Goal: Transaction & Acquisition: Purchase product/service

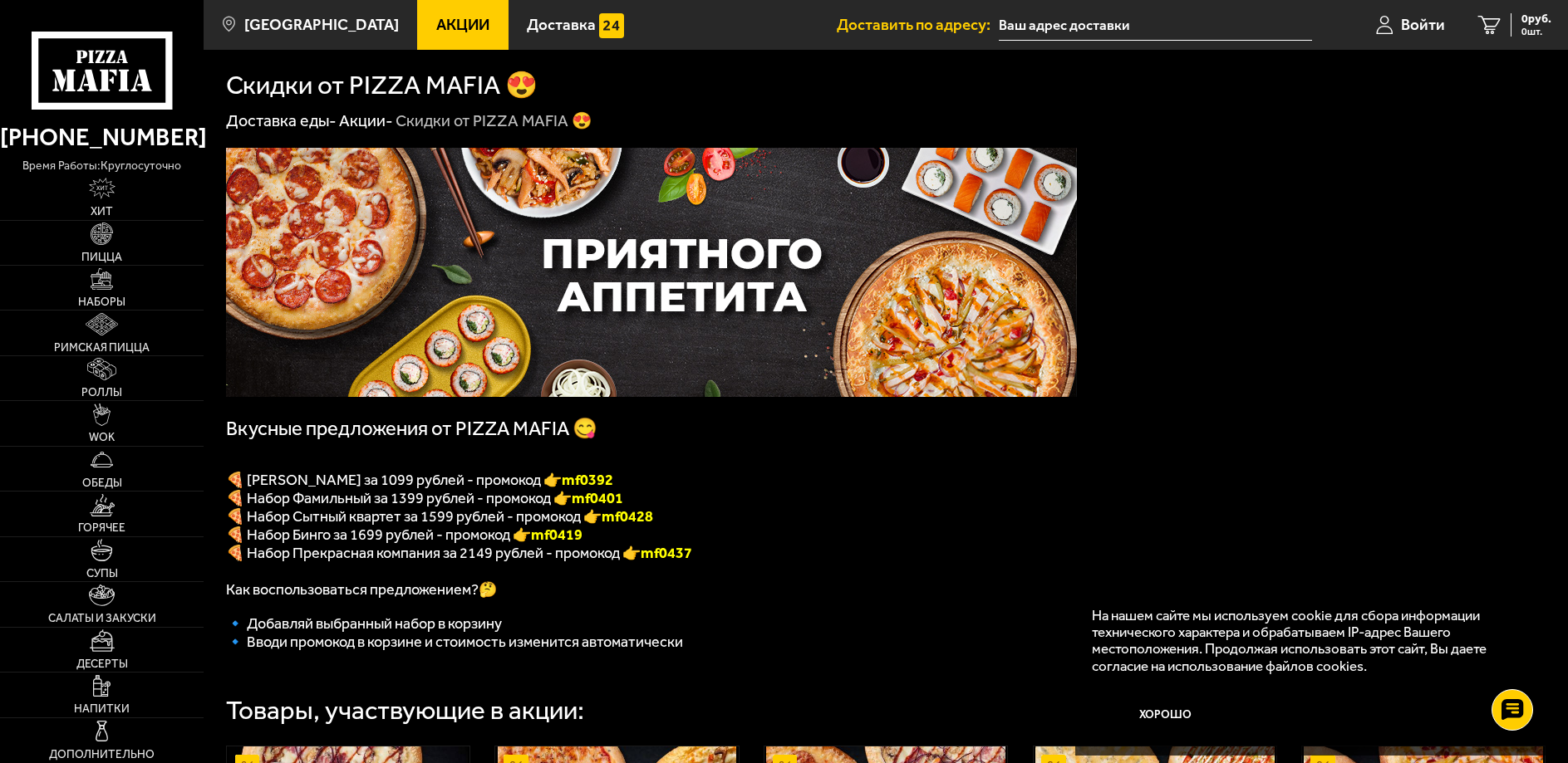
click at [614, 489] on font "mf0392" at bounding box center [587, 480] width 52 height 19
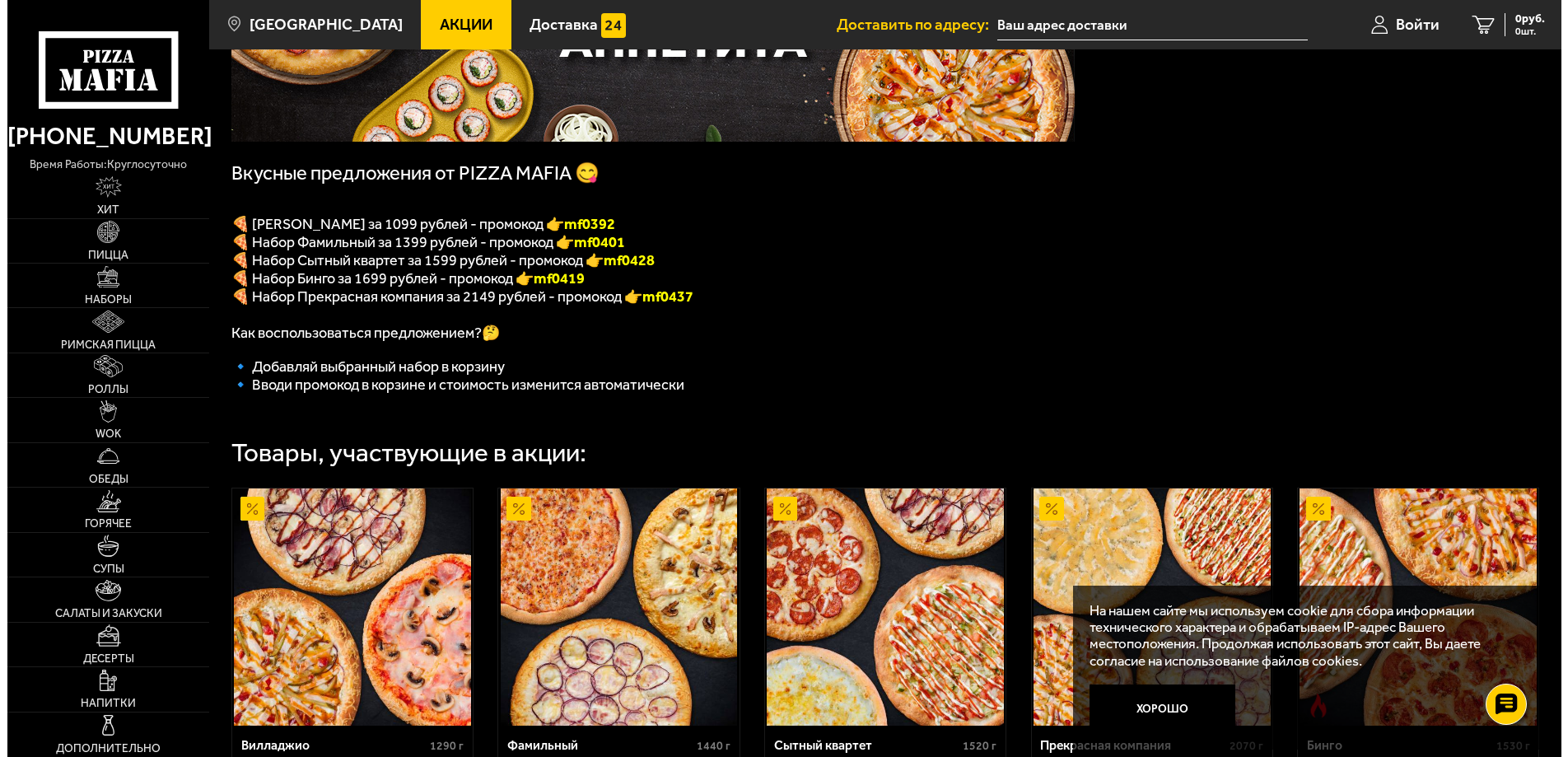
scroll to position [504, 0]
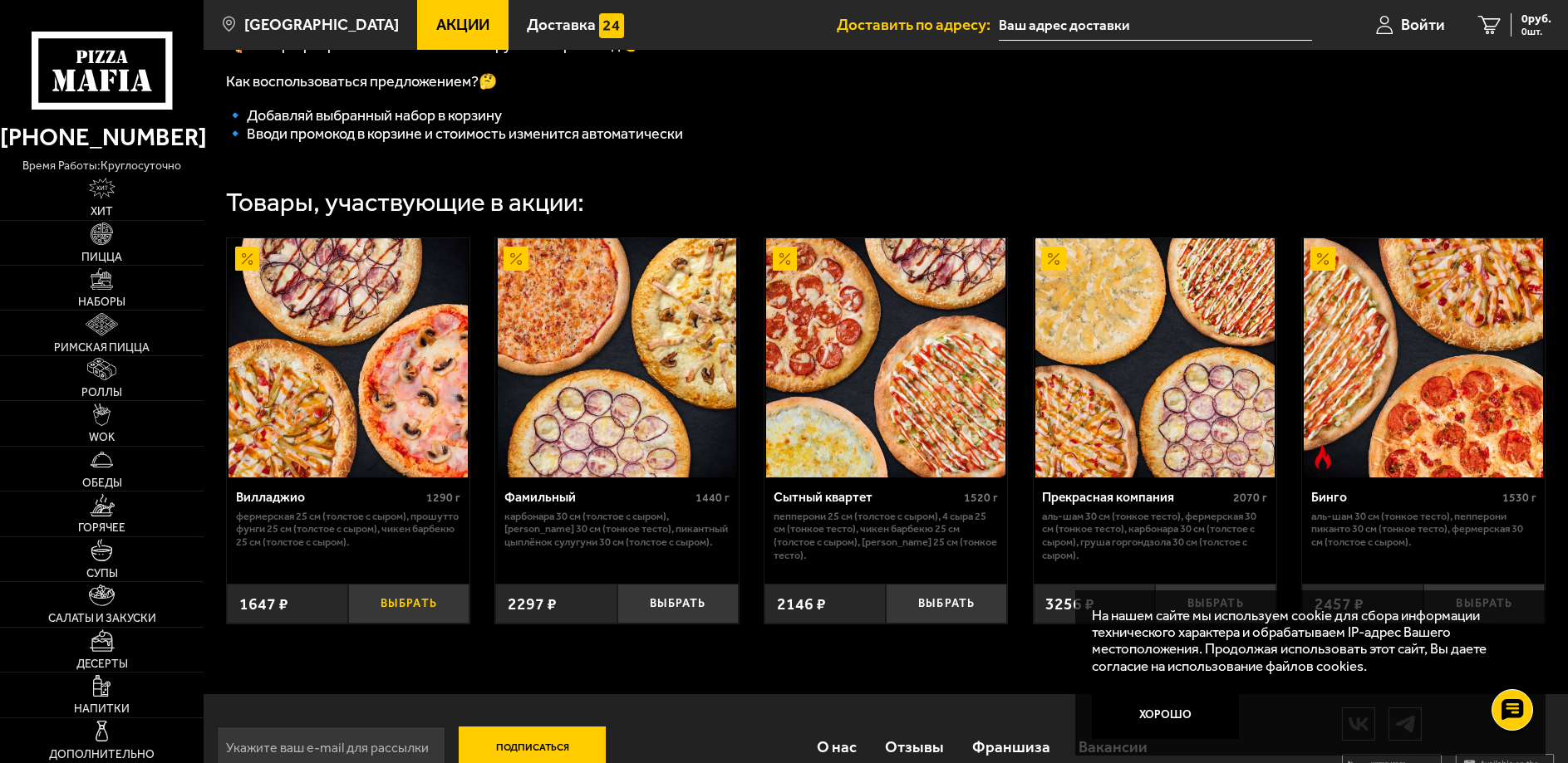
click at [385, 624] on button "Выбрать" at bounding box center [409, 604] width 122 height 40
click at [210, 436] on div "Вилладжио 1290 г Фермерская 25 см (толстое с сыром), Прошутто Фунги 25 см (толс…" at bounding box center [885, 432] width 1365 height 431
click at [269, 614] on span "1647 ₽" at bounding box center [264, 604] width 49 height 19
click at [374, 624] on button "−" at bounding box center [368, 604] width 40 height 40
click at [411, 624] on button "Выбрать" at bounding box center [409, 604] width 122 height 40
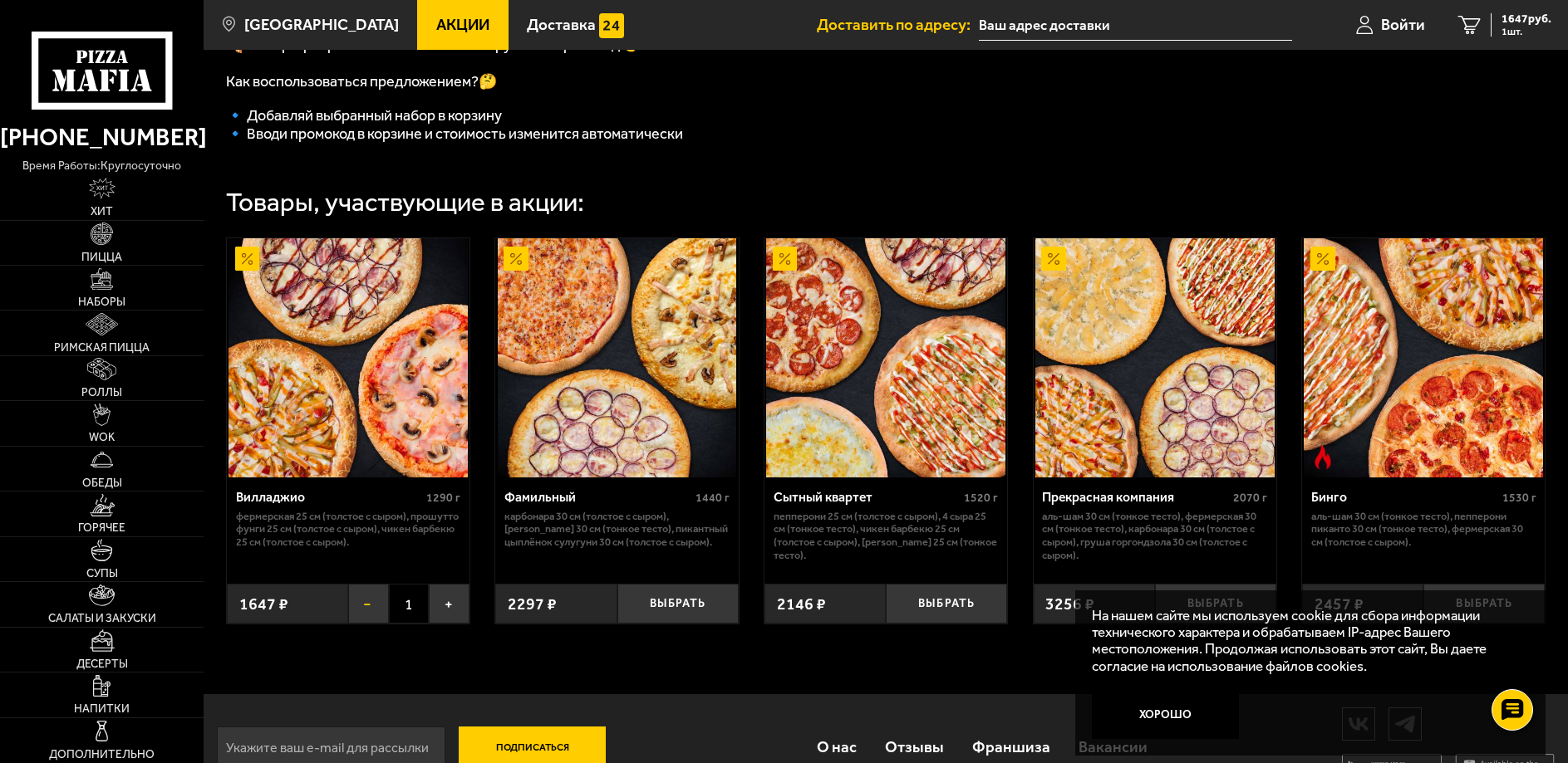
click at [362, 624] on button "−" at bounding box center [368, 604] width 40 height 40
click at [668, 623] on button "Выбрать" at bounding box center [678, 604] width 122 height 40
click at [630, 624] on button "−" at bounding box center [637, 604] width 40 height 40
click at [401, 623] on button "Выбрать" at bounding box center [409, 604] width 122 height 40
click at [1087, 25] on input "text" at bounding box center [1135, 25] width 313 height 31
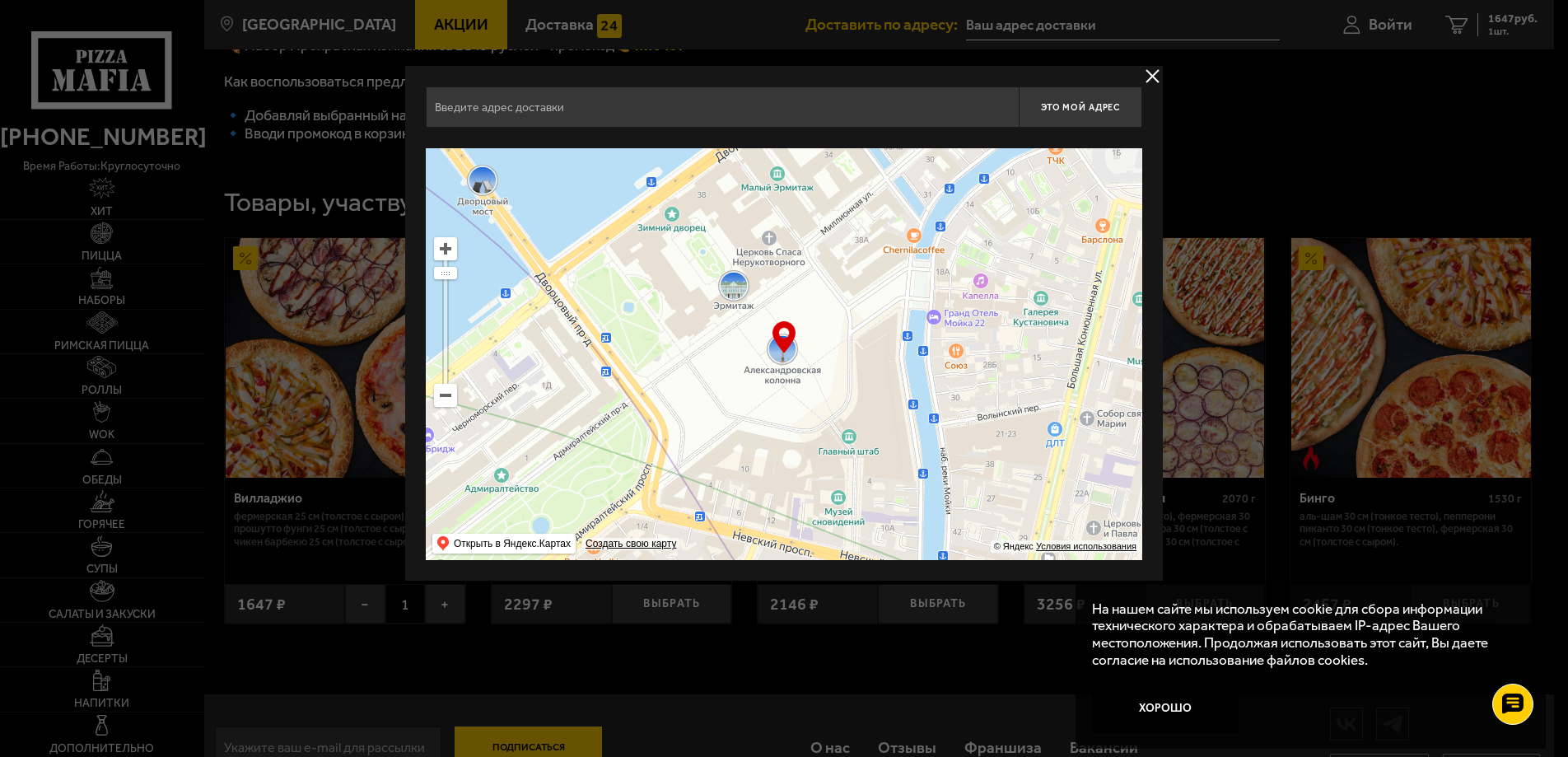
click at [1152, 72] on button "delivery type" at bounding box center [1153, 76] width 20 height 20
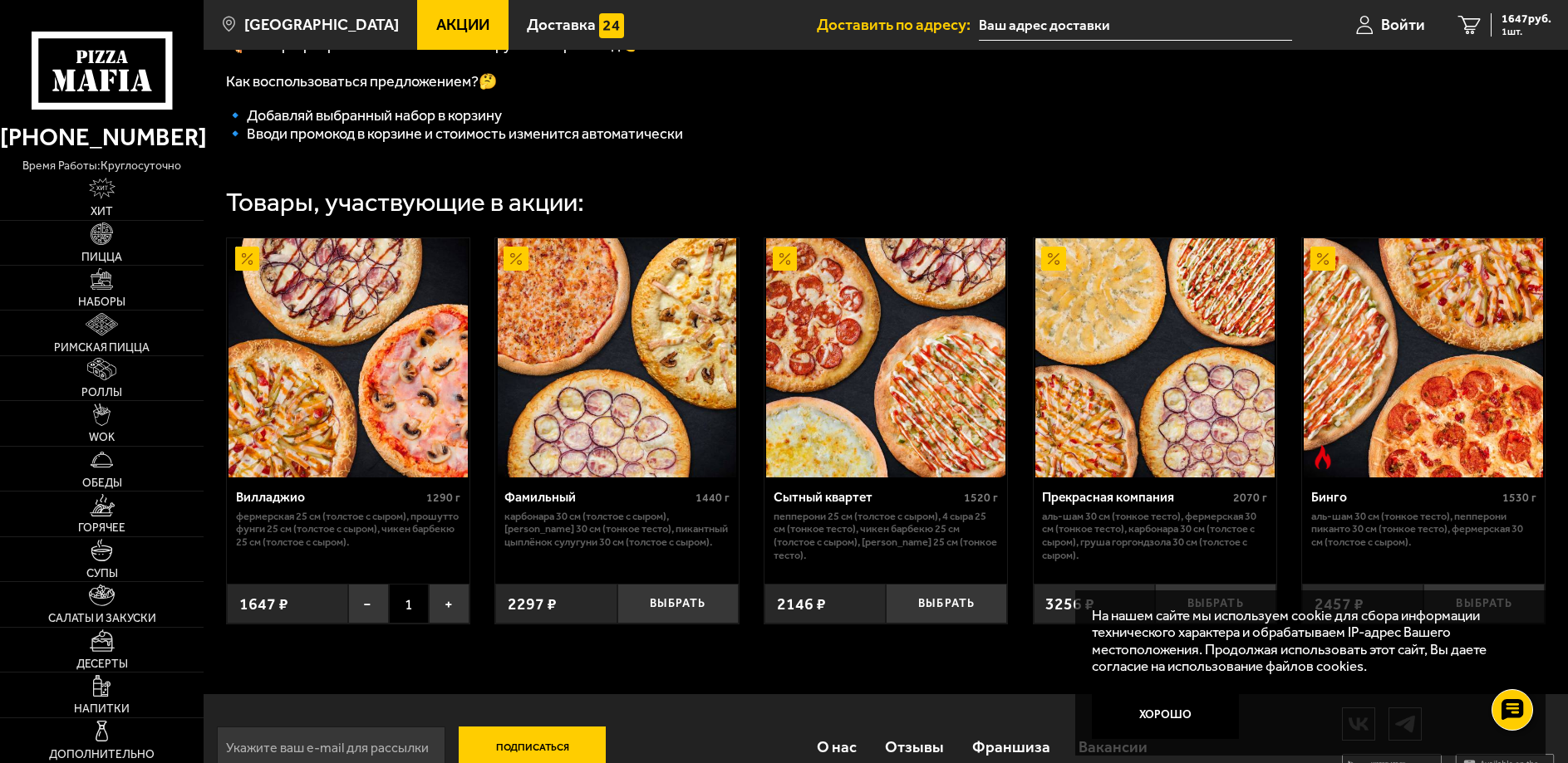
click at [1017, 25] on input "text" at bounding box center [1135, 25] width 313 height 31
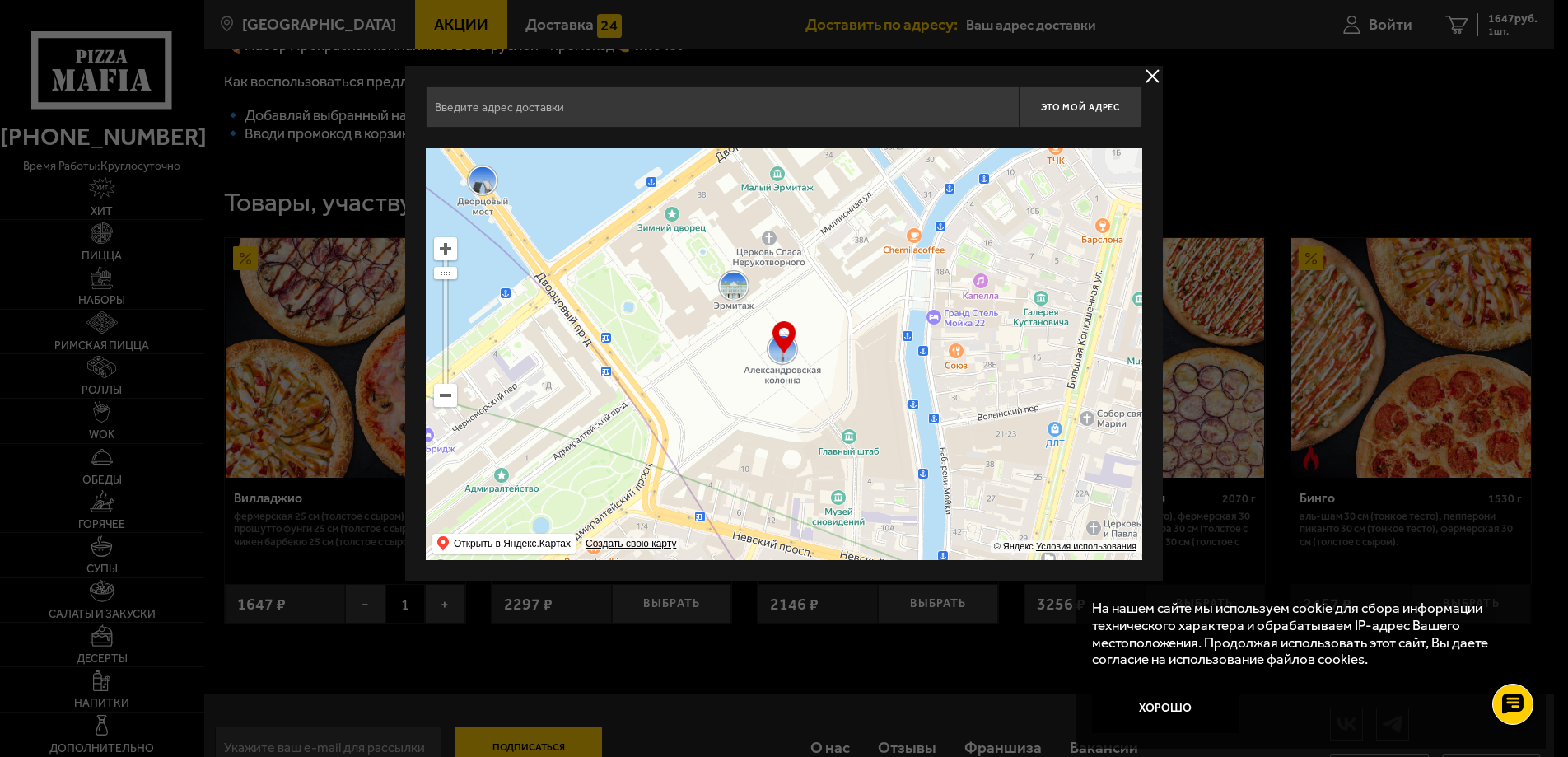
click at [1061, 26] on div at bounding box center [784, 378] width 1568 height 757
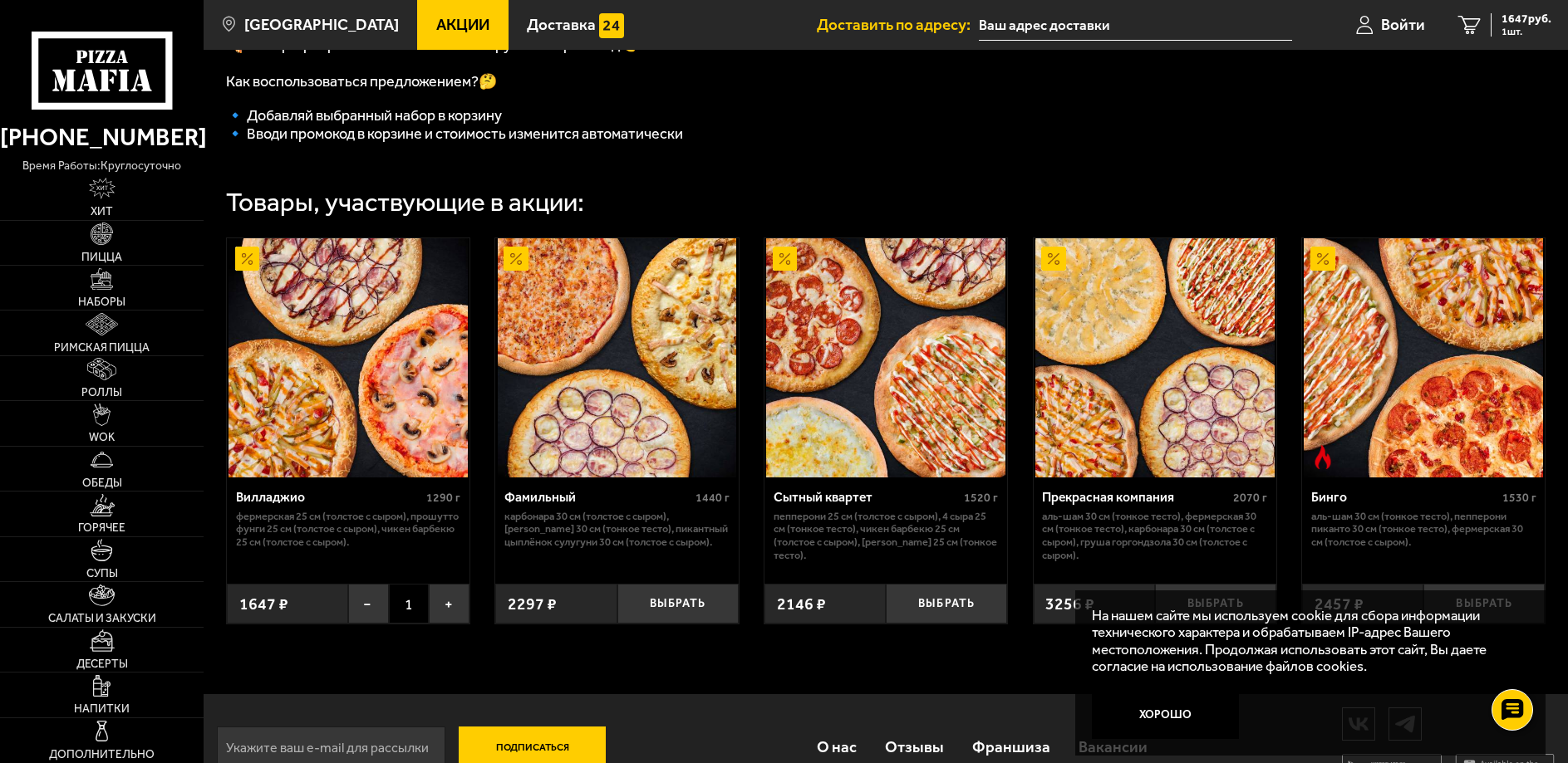
click at [1071, 27] on input "text" at bounding box center [1135, 25] width 313 height 31
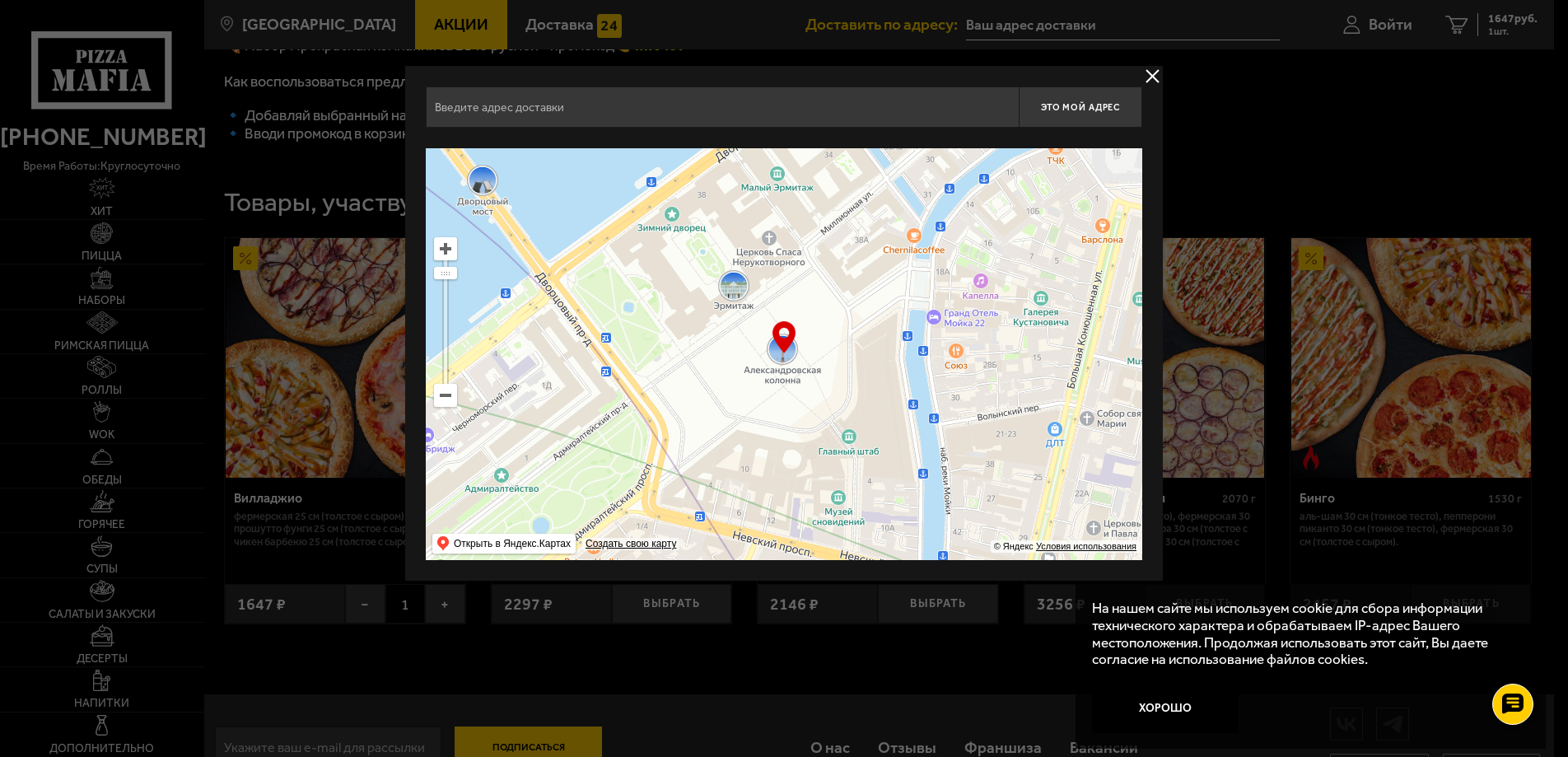
click at [468, 115] on input "text" at bounding box center [722, 107] width 593 height 41
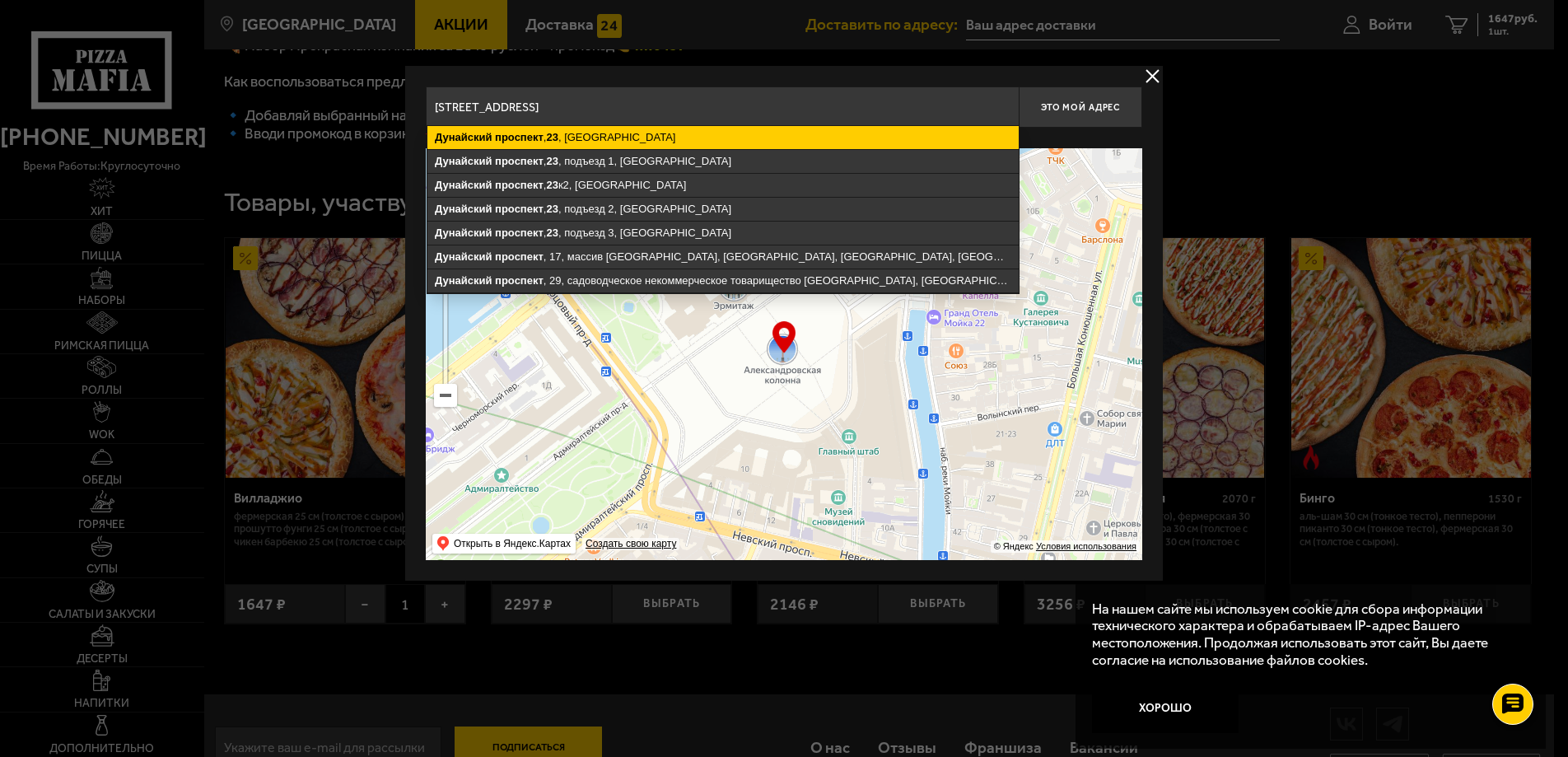
click at [594, 142] on ymaps "[STREET_ADDRESS]" at bounding box center [722, 137] width 591 height 23
type input "[STREET_ADDRESS]"
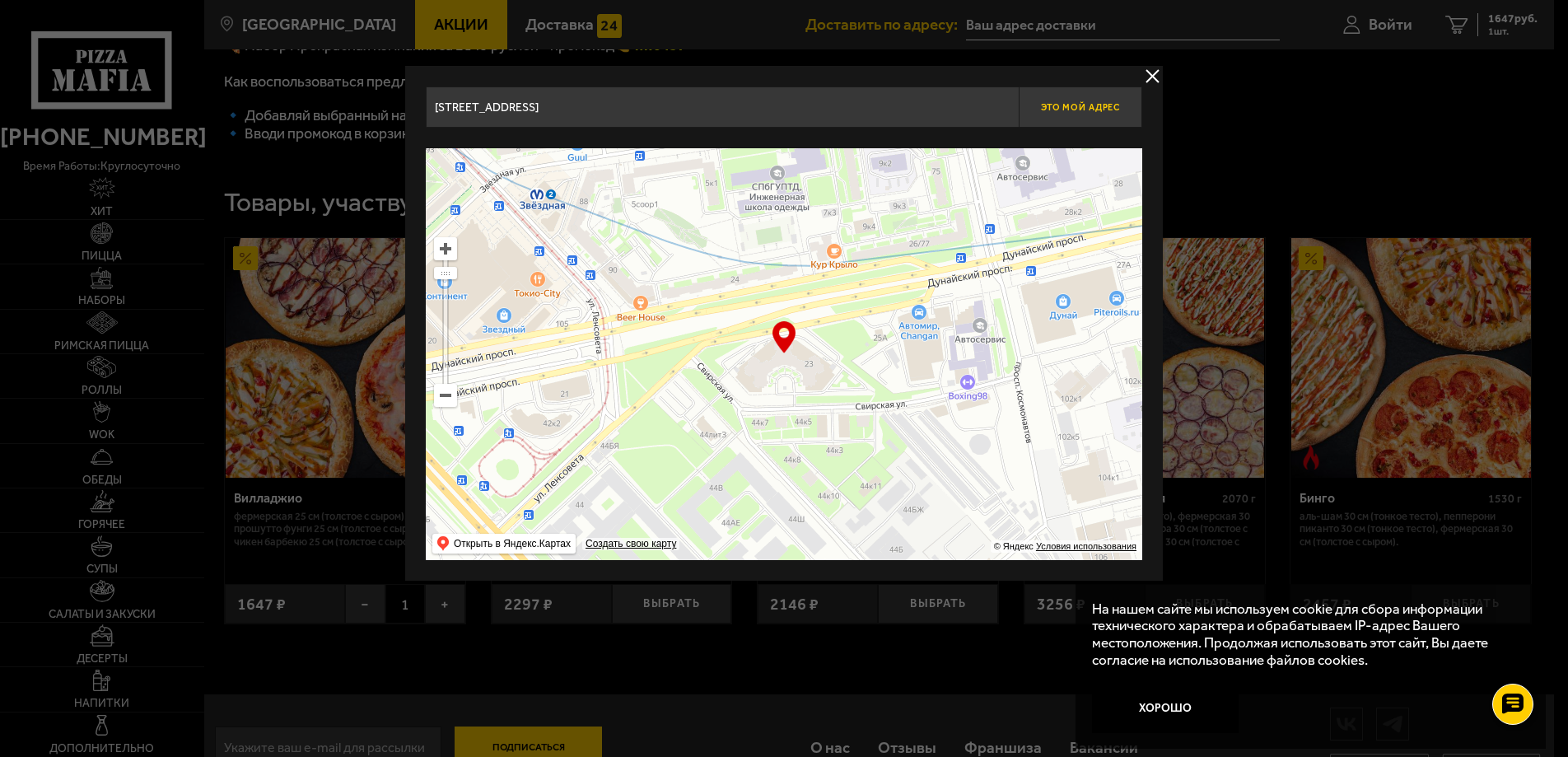
click at [1095, 109] on span "Это мой адрес" at bounding box center [1080, 108] width 79 height 11
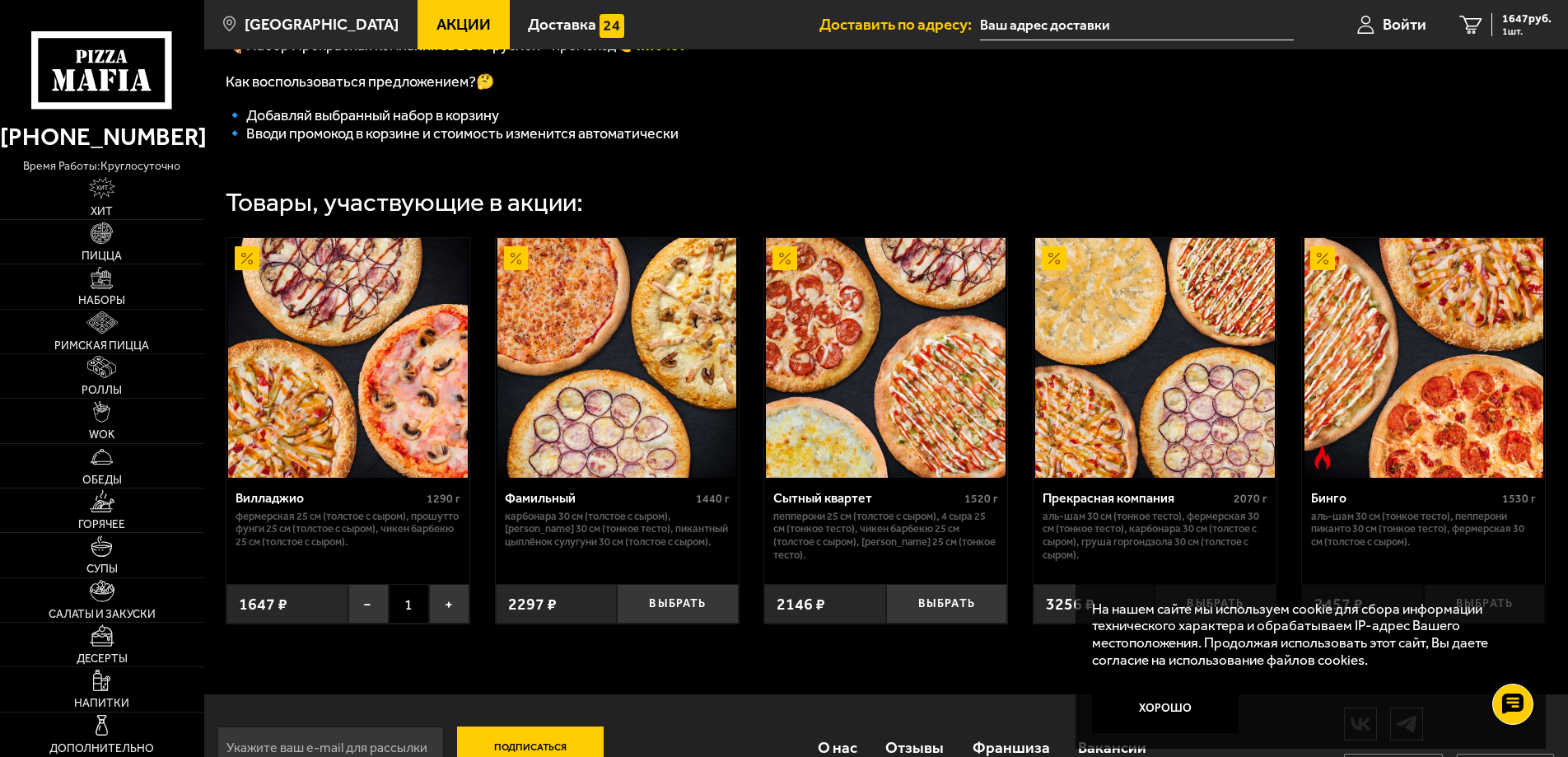
type input "[STREET_ADDRESS]"
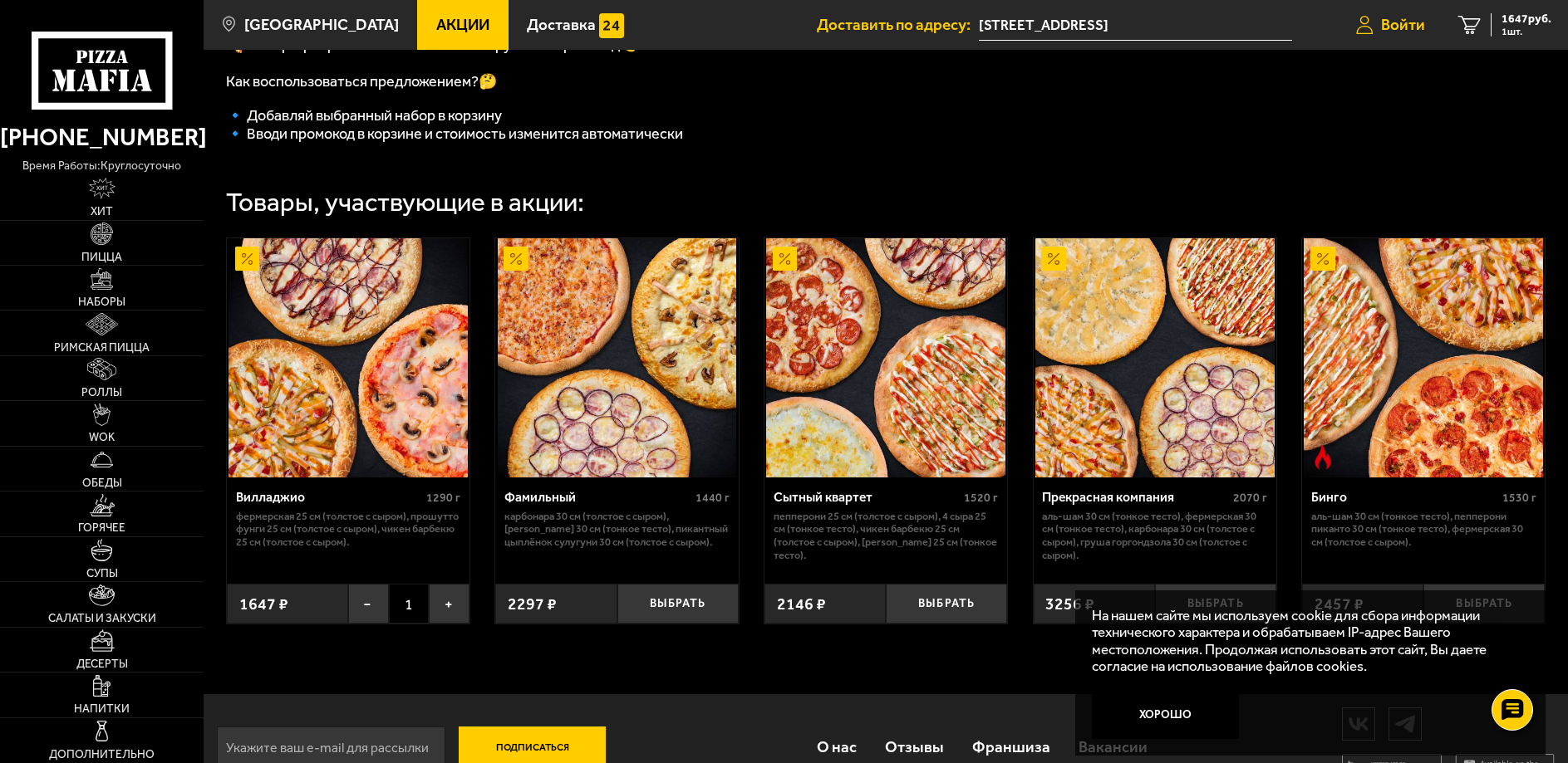
click at [1403, 28] on span "Войти" at bounding box center [1403, 25] width 44 height 16
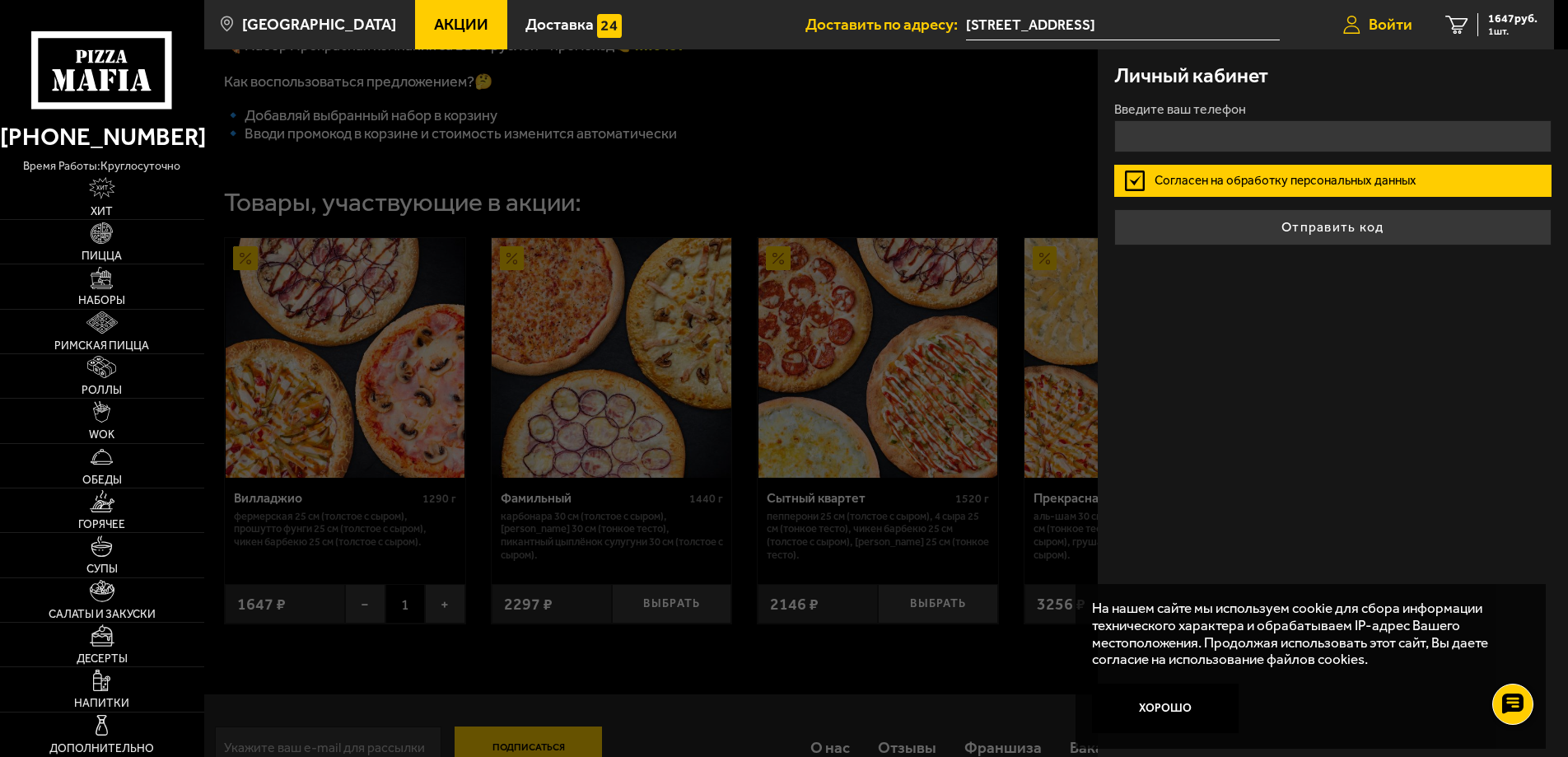
type input "+7 ( ) - -"
